Goal: Task Accomplishment & Management: Use online tool/utility

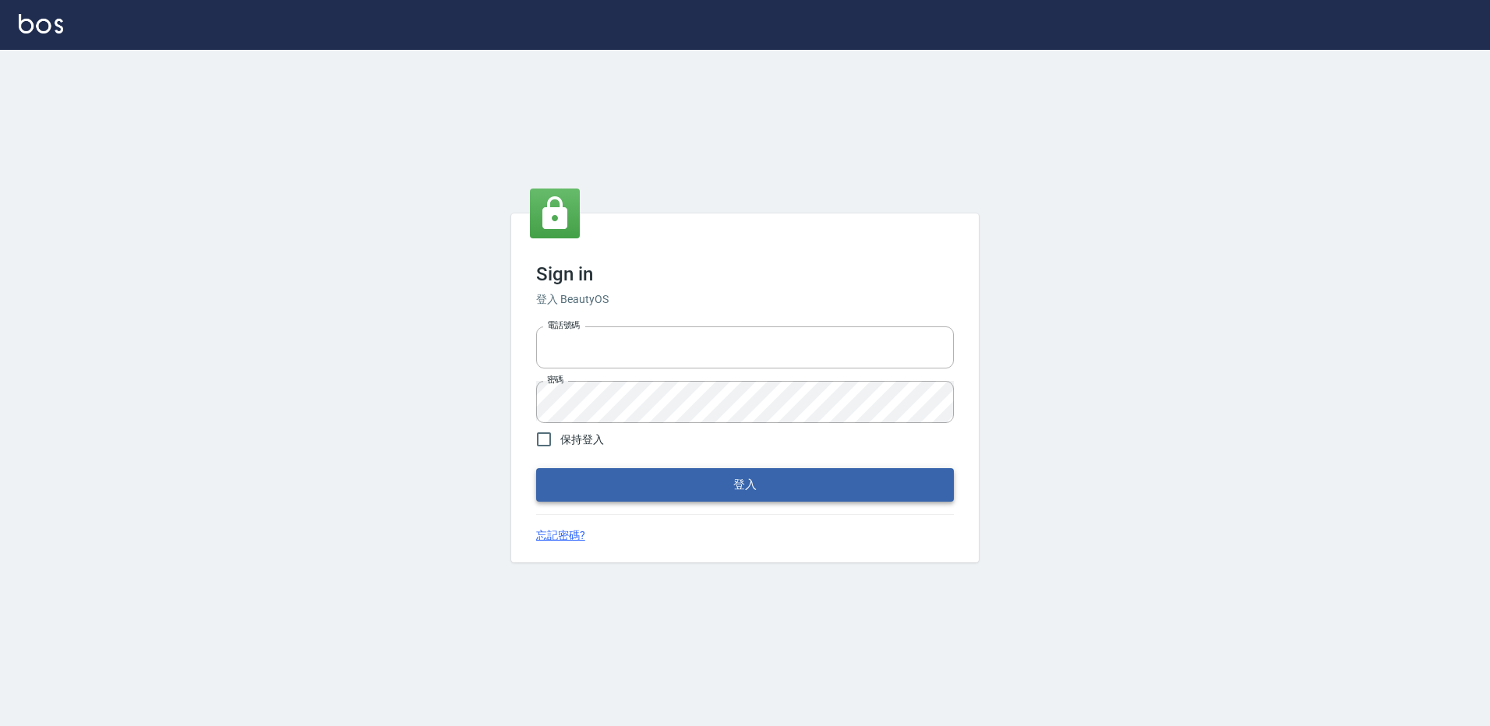
type input "27222158"
click at [808, 484] on button "登入" at bounding box center [745, 484] width 418 height 33
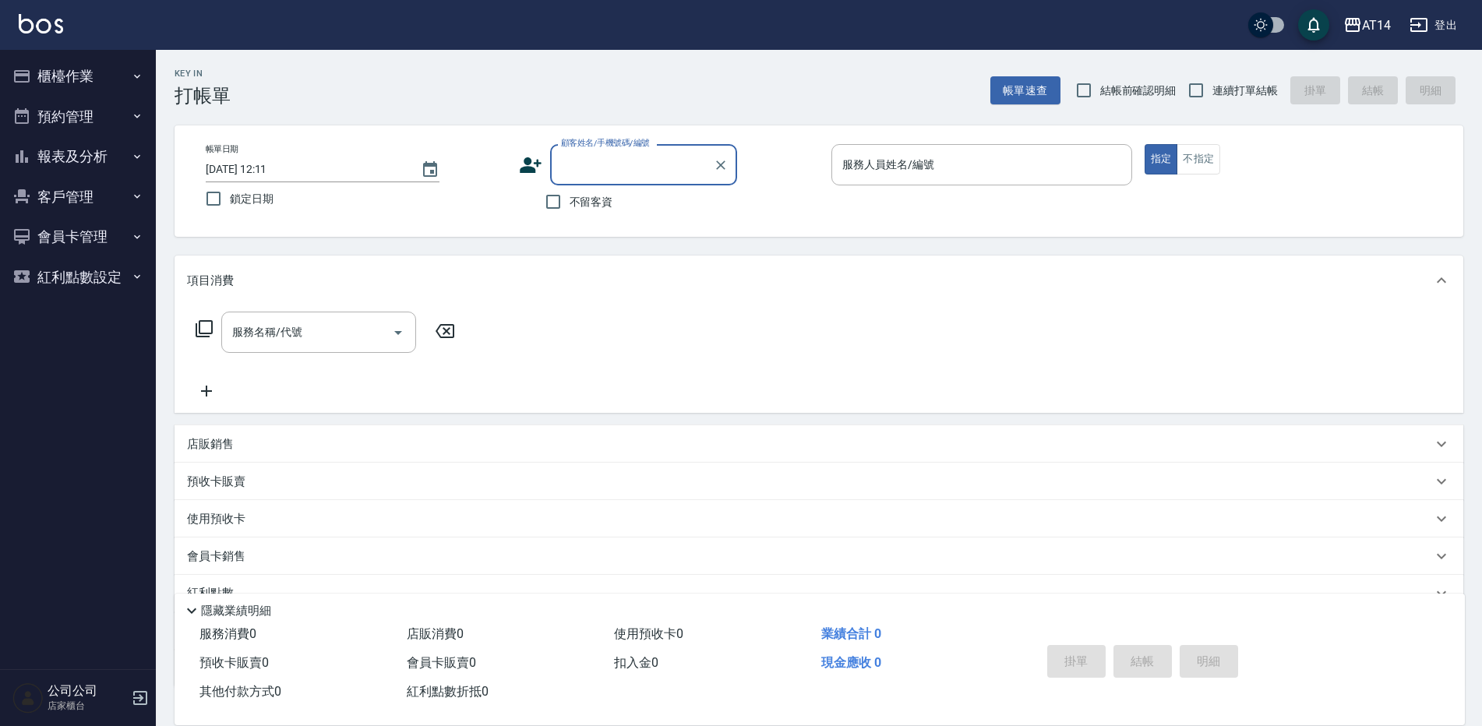
click at [90, 66] on button "櫃檯作業" at bounding box center [77, 76] width 143 height 41
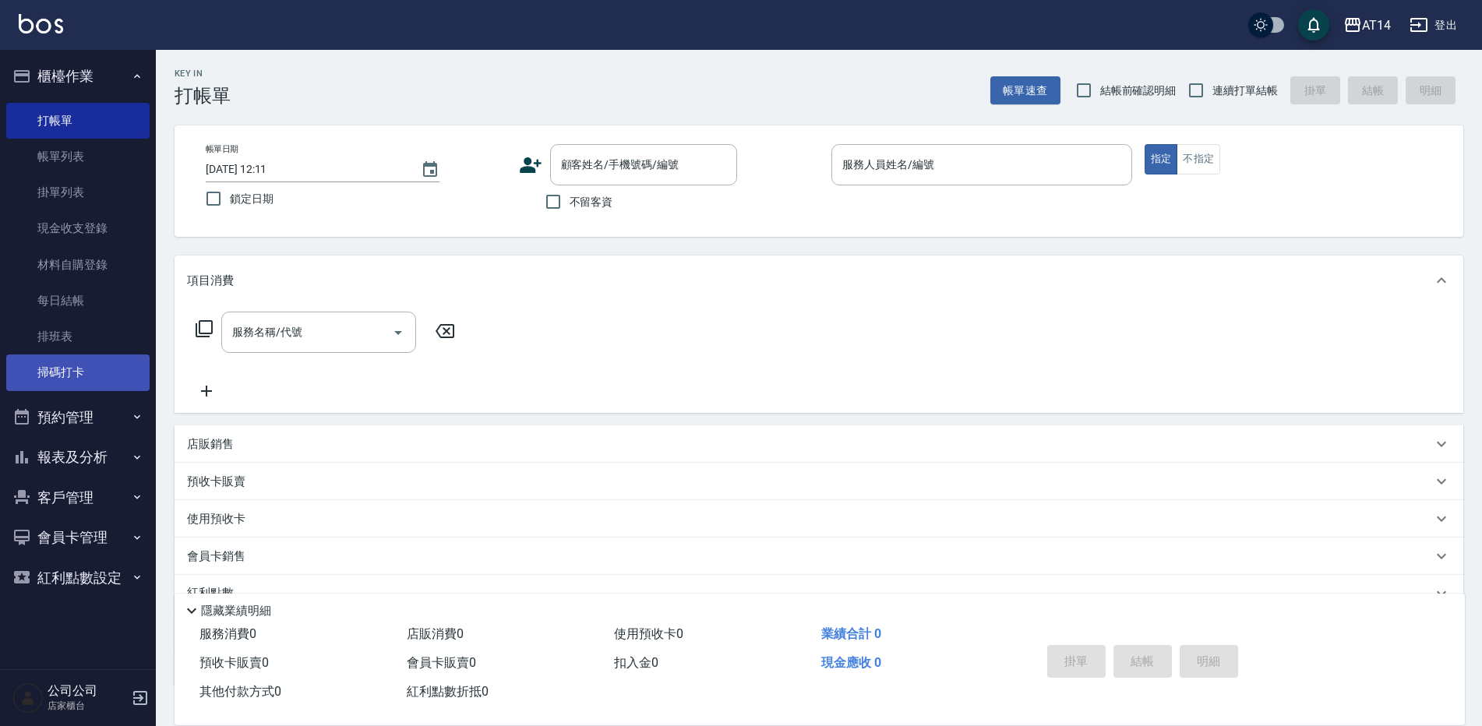
click at [79, 383] on link "掃碼打卡" at bounding box center [77, 372] width 143 height 36
